Goal: Check status: Check status

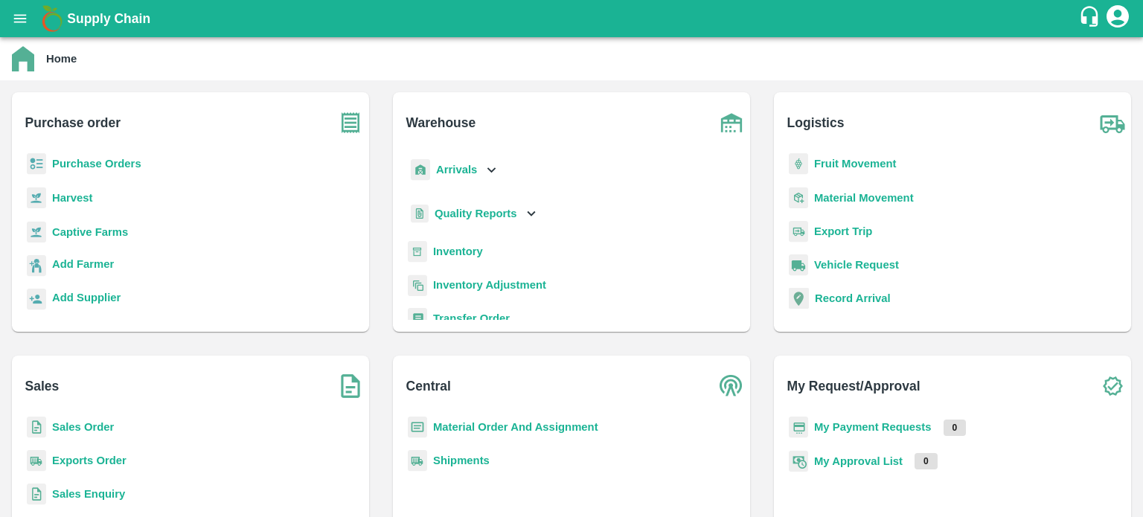
click at [98, 168] on b "Purchase Orders" at bounding box center [96, 164] width 89 height 12
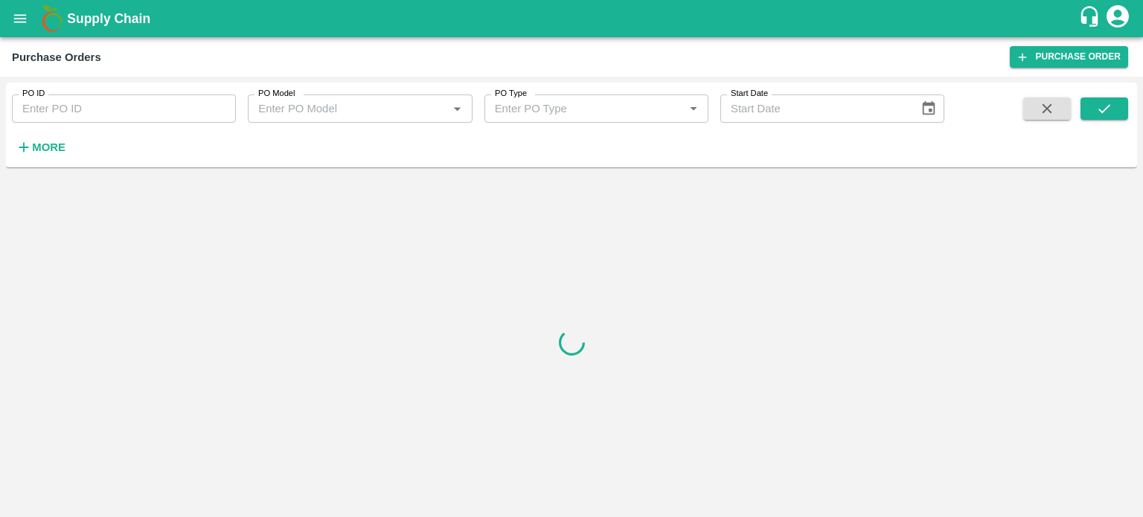
click at [95, 117] on input "PO ID" at bounding box center [124, 109] width 224 height 28
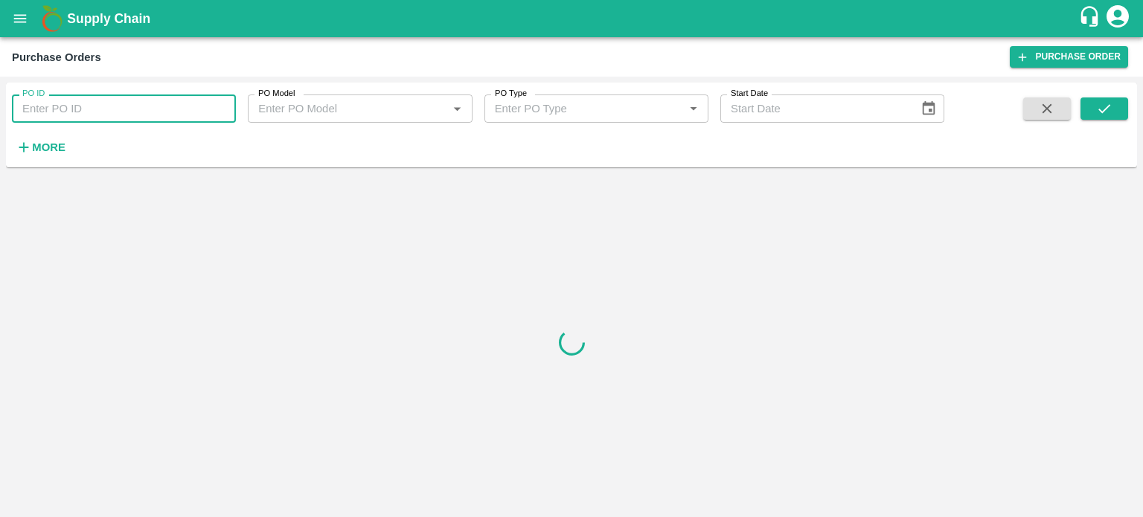
paste input "170042"
type input "170042"
click at [1113, 104] on button "submit" at bounding box center [1105, 108] width 48 height 22
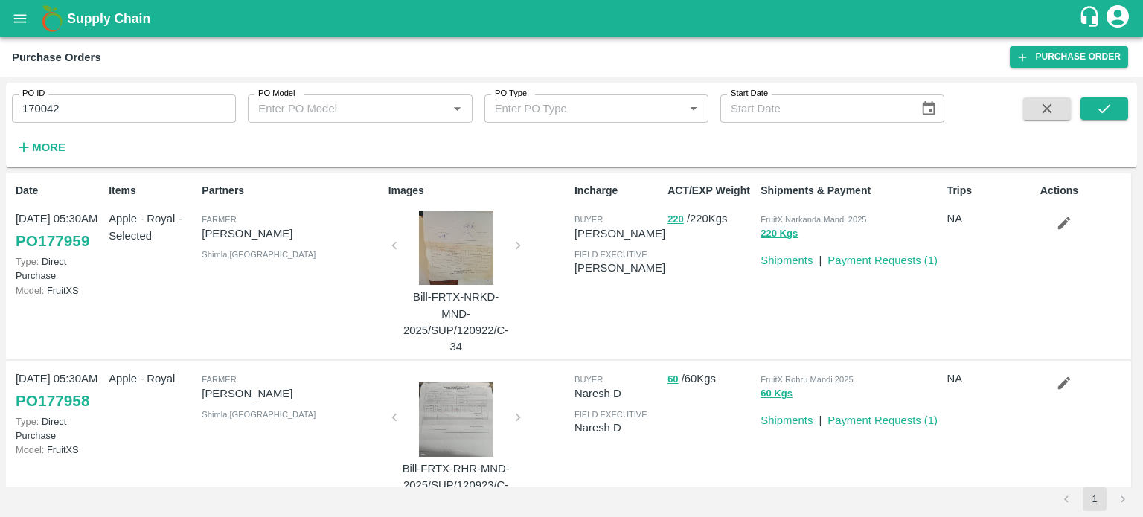
click at [902, 330] on div "Shipments & Payment FruitX Narkanda Mandi 2025 220 Kgs Shipments | Payment Requ…" at bounding box center [848, 266] width 186 height 178
click at [1107, 105] on icon "submit" at bounding box center [1104, 108] width 16 height 16
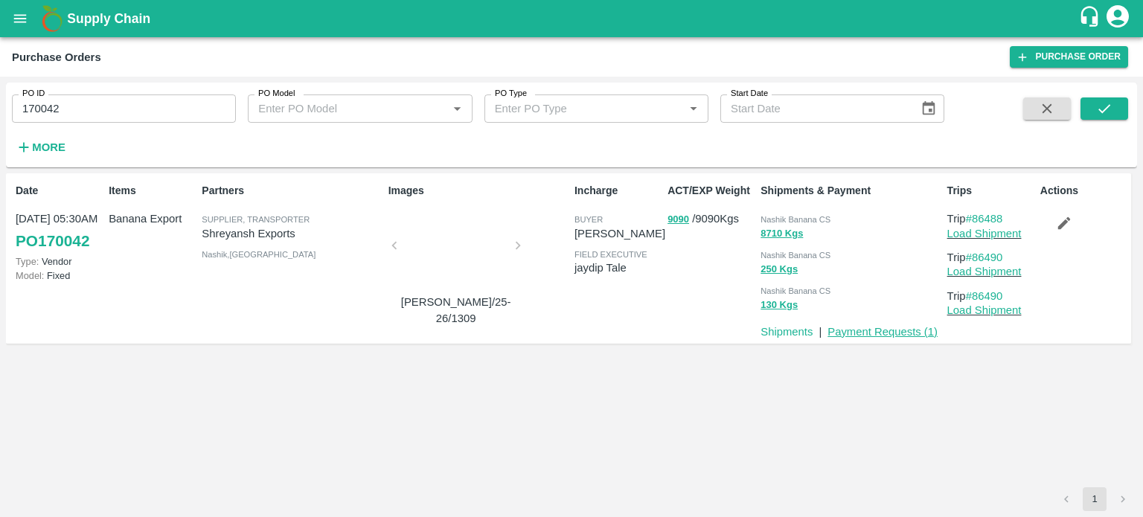
click at [893, 333] on link "Payment Requests ( 1 )" at bounding box center [883, 332] width 110 height 12
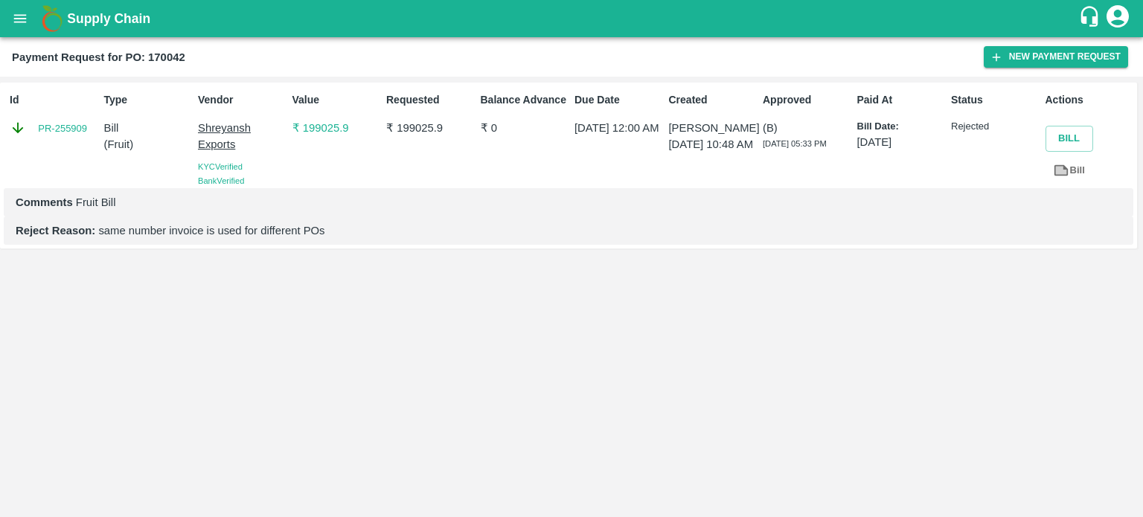
click at [1069, 172] on link "Bill" at bounding box center [1070, 171] width 48 height 26
